Goal: Obtain resource: Obtain resource

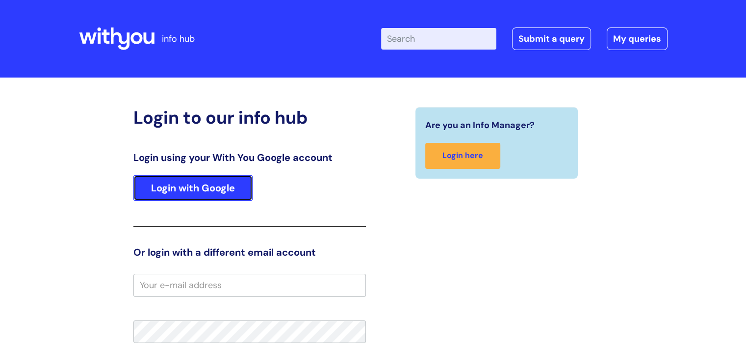
click at [185, 184] on link "Login with Google" at bounding box center [192, 188] width 119 height 26
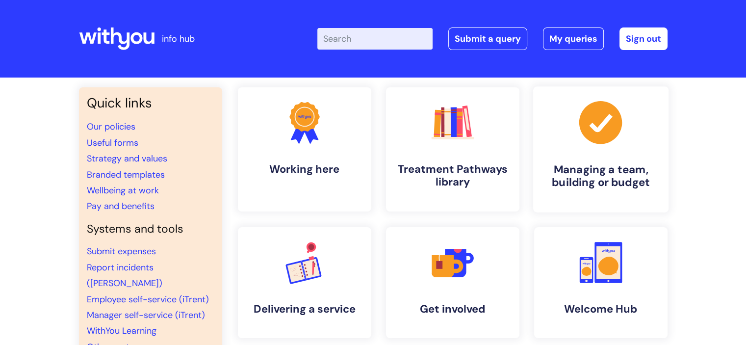
click at [619, 176] on h4 "Managing a team, building or budget" at bounding box center [601, 176] width 120 height 27
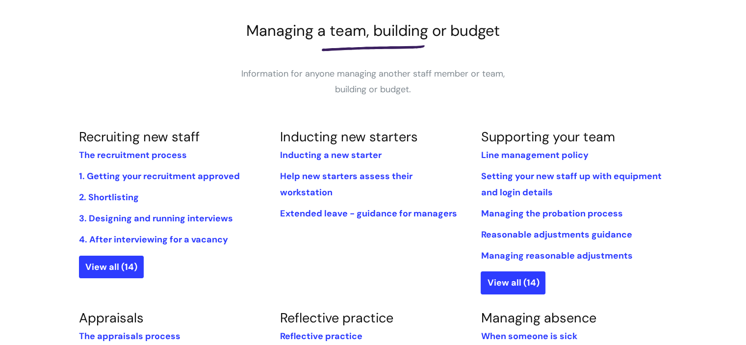
scroll to position [133, 0]
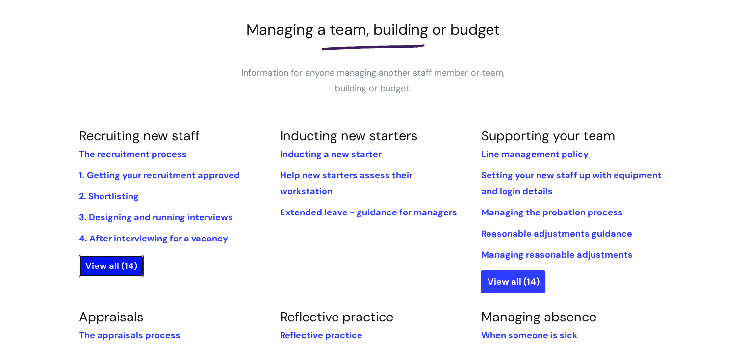
click at [114, 267] on link "View all (14)" at bounding box center [111, 266] width 65 height 23
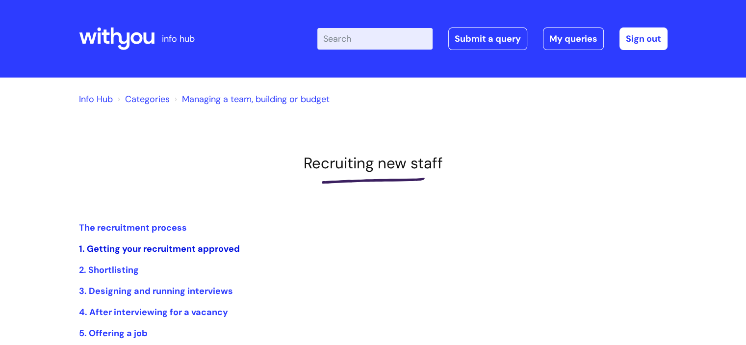
click at [151, 250] on link "1. Getting your recruitment approved" at bounding box center [159, 249] width 161 height 12
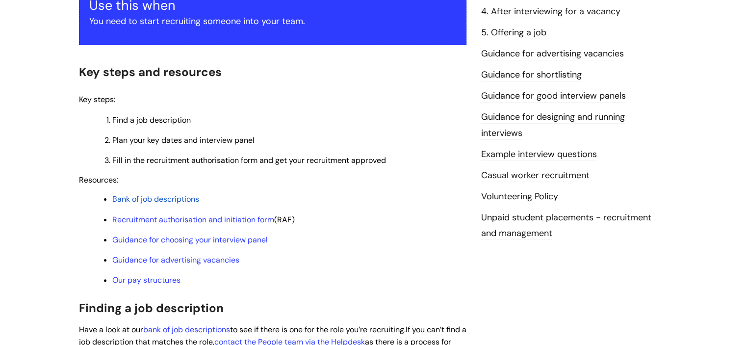
scroll to position [211, 0]
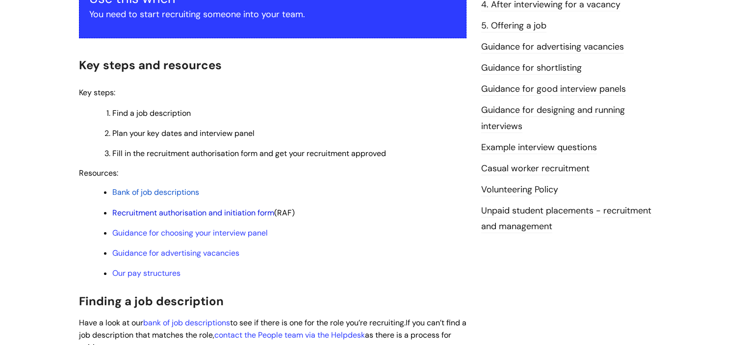
click at [150, 217] on link "Recruitment authorisation and initiation form" at bounding box center [193, 213] width 162 height 10
